Goal: Transaction & Acquisition: Purchase product/service

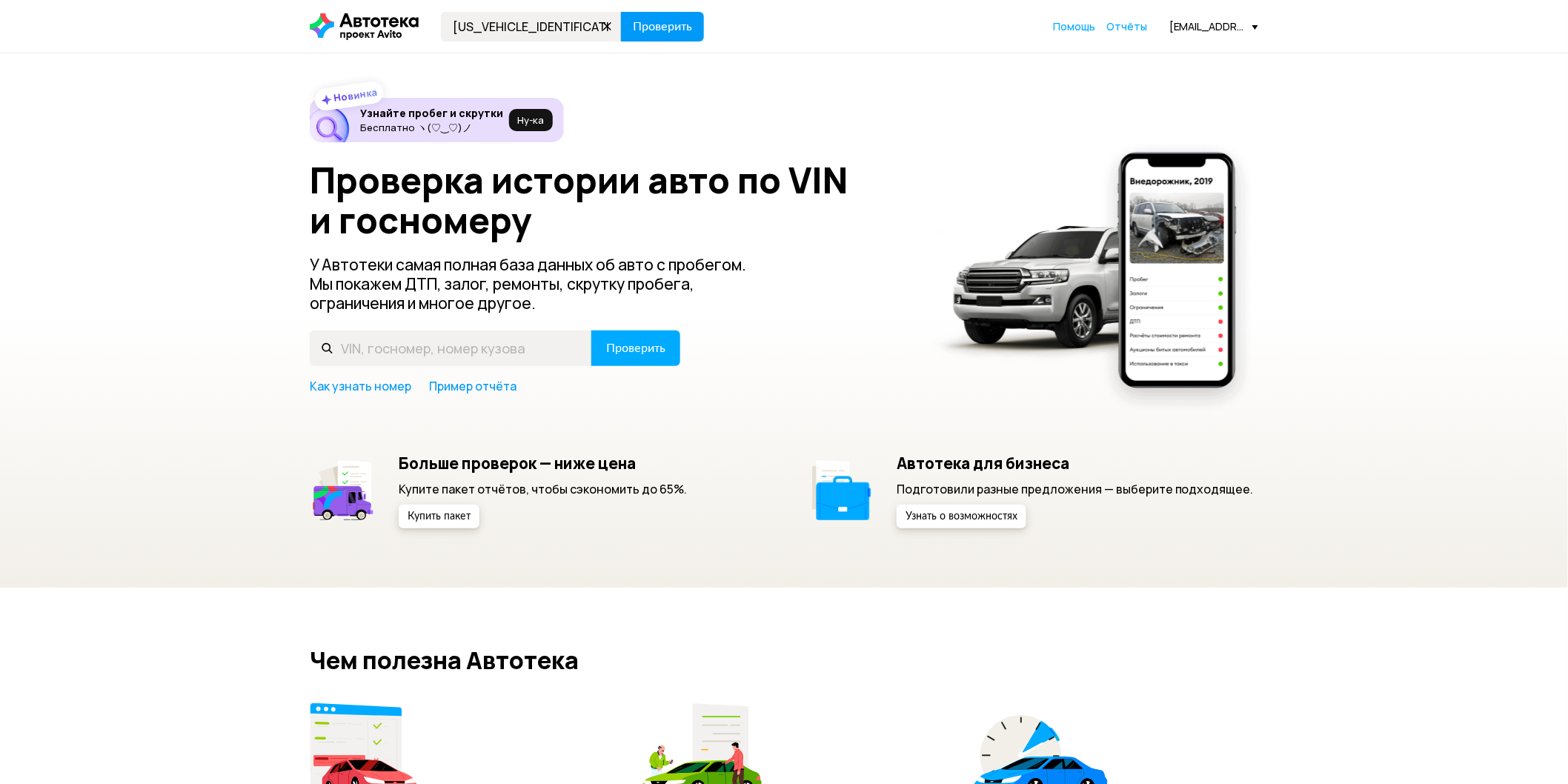
type input "[US_VEHICLE_IDENTIFICATION_NUMBER]"
click at [660, 22] on span "Проверить" at bounding box center [662, 27] width 59 height 12
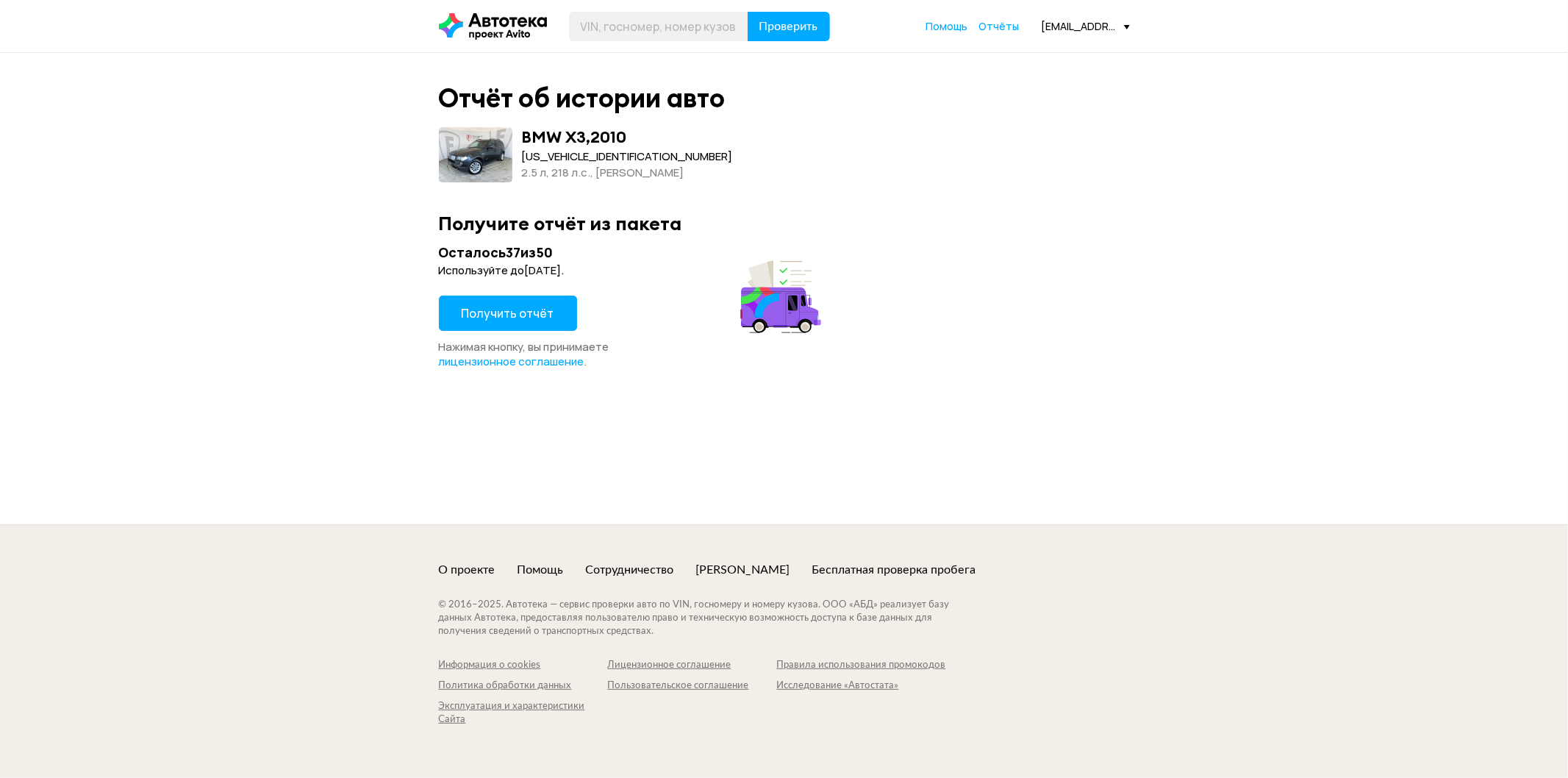
click at [516, 321] on span "Получить отчёт" at bounding box center [508, 313] width 93 height 16
